Goal: Information Seeking & Learning: Understand process/instructions

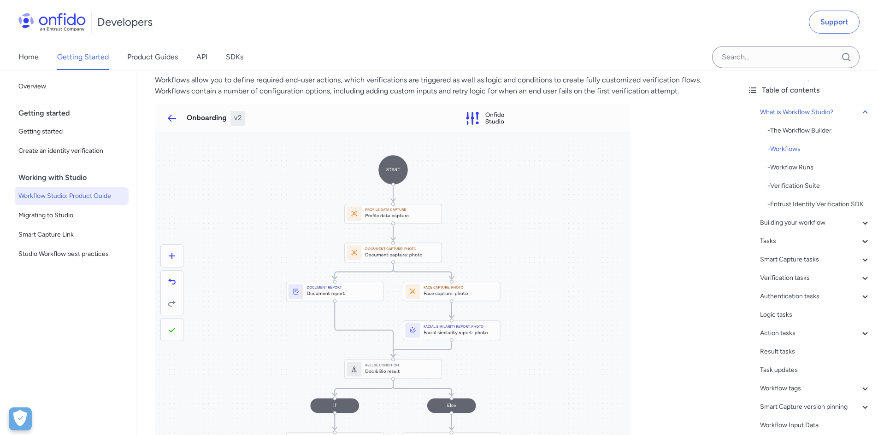
scroll to position [369, 0]
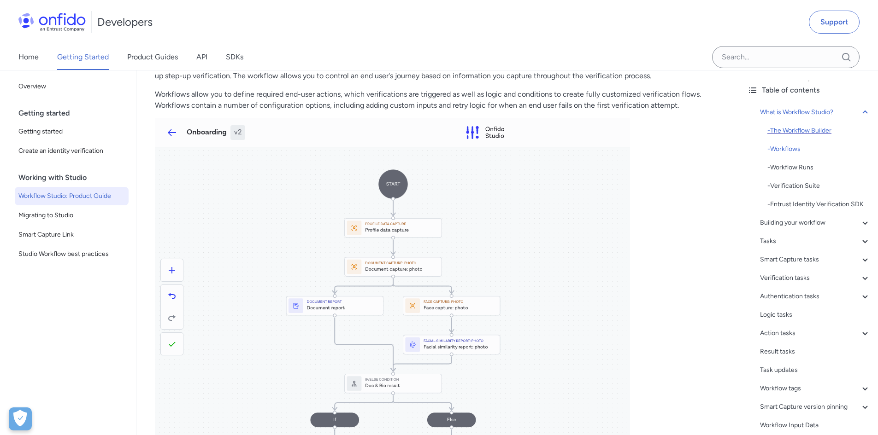
click at [816, 125] on div "- The Workflow Builder" at bounding box center [818, 130] width 103 height 11
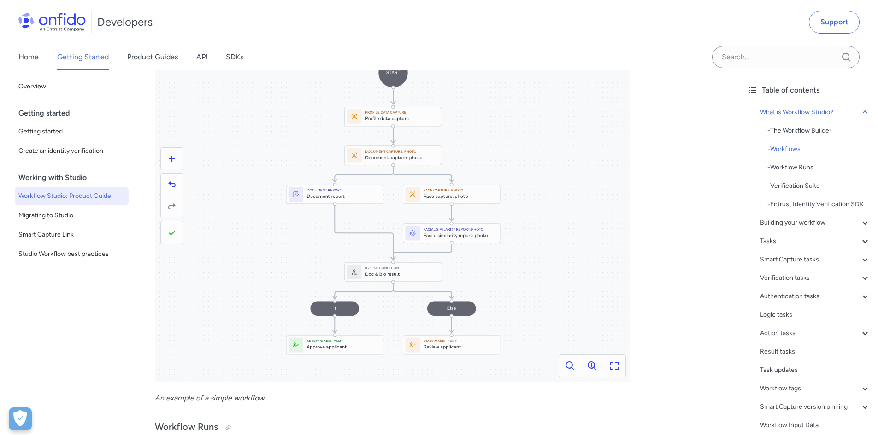
scroll to position [553, 0]
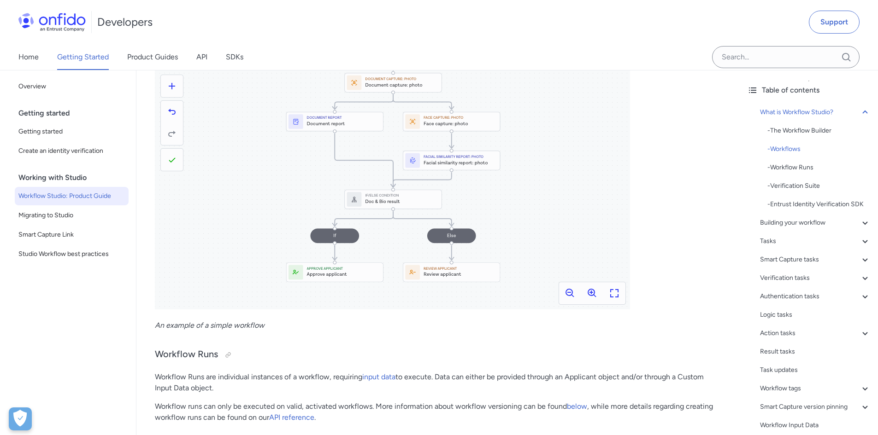
click at [614, 295] on img at bounding box center [392, 121] width 475 height 375
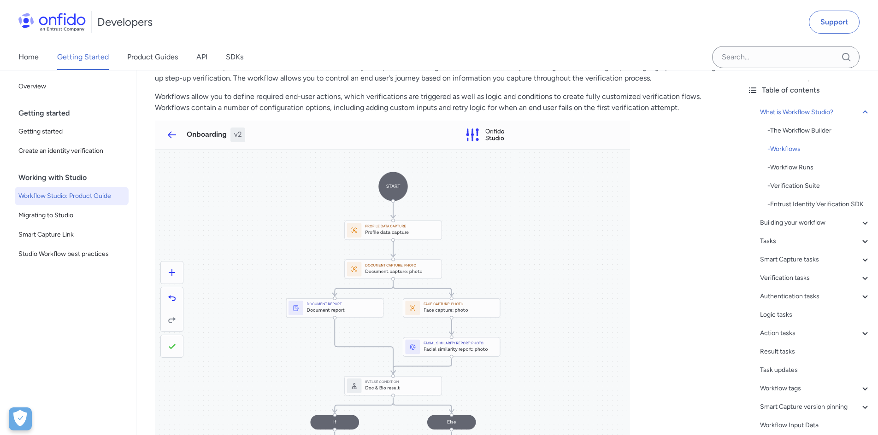
scroll to position [369, 0]
click at [139, 53] on link "Product Guides" at bounding box center [152, 57] width 51 height 26
